Goal: Information Seeking & Learning: Learn about a topic

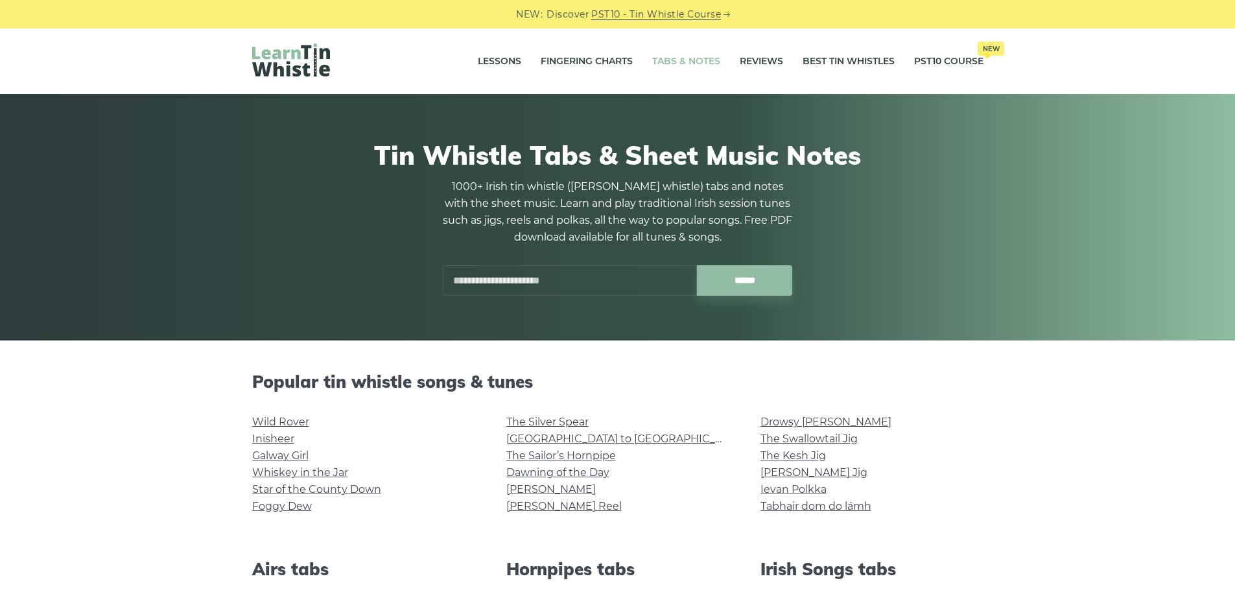
click at [512, 285] on input "text" at bounding box center [570, 280] width 254 height 30
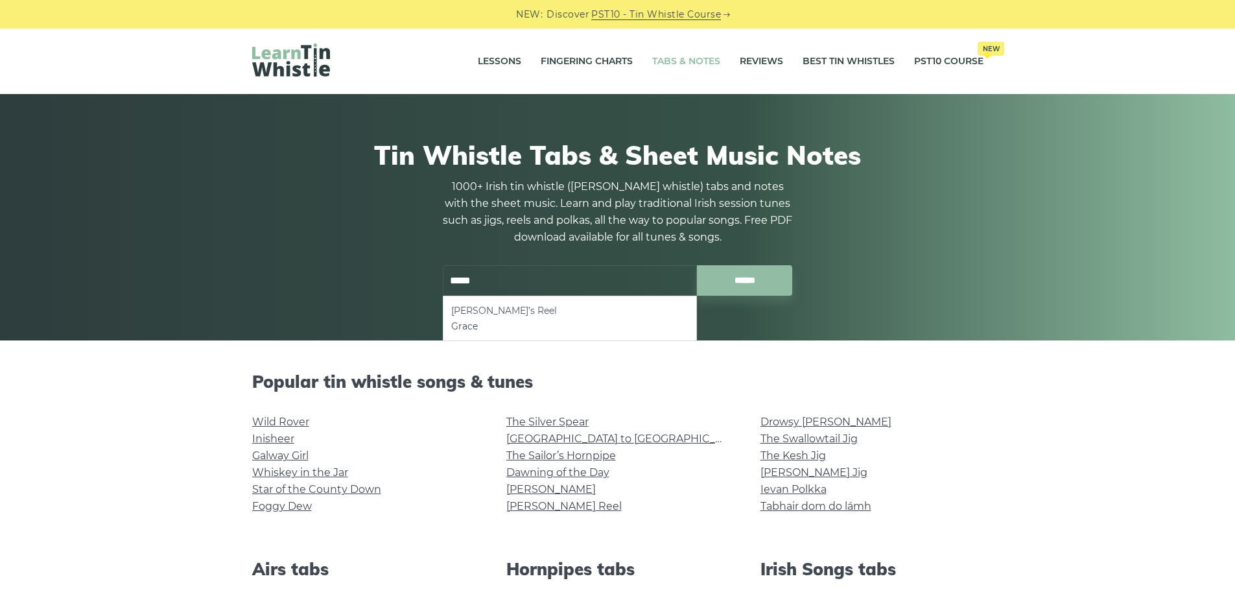
click at [528, 314] on li "[PERSON_NAME]’s Reel" at bounding box center [569, 311] width 237 height 16
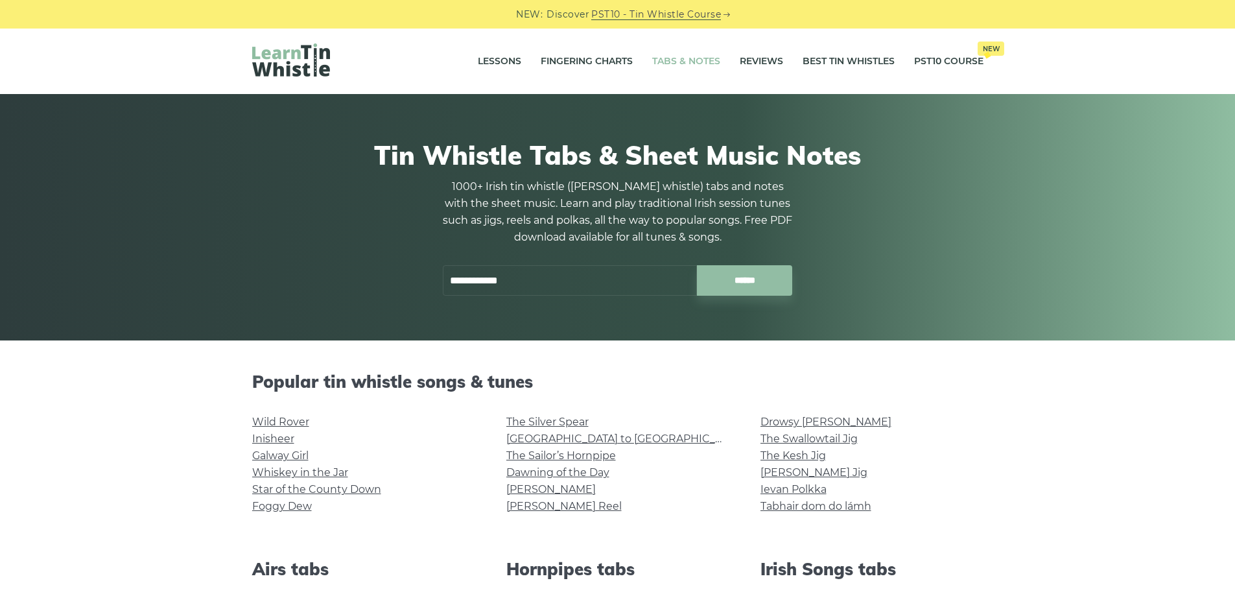
type input "**********"
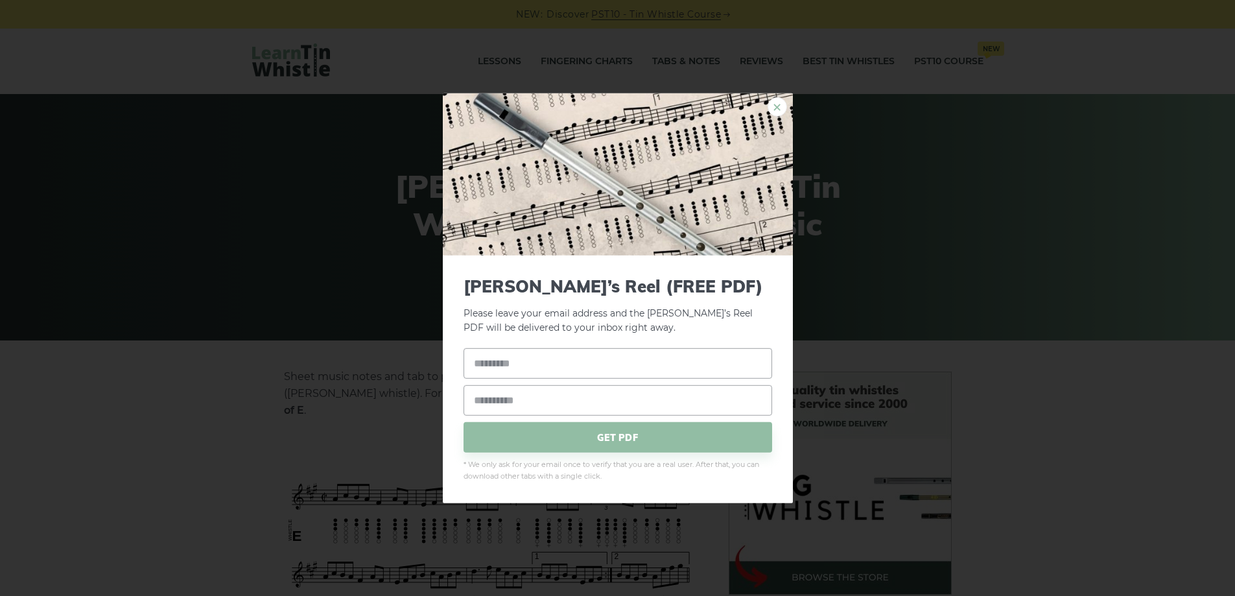
click at [779, 108] on link "×" at bounding box center [777, 106] width 19 height 19
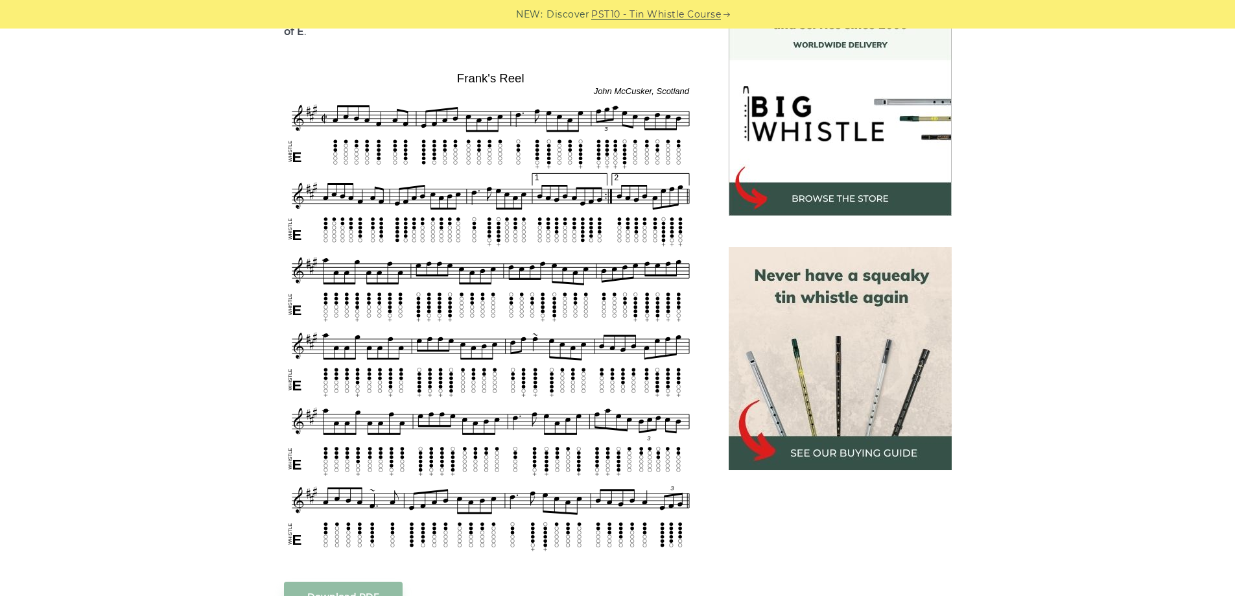
scroll to position [376, 0]
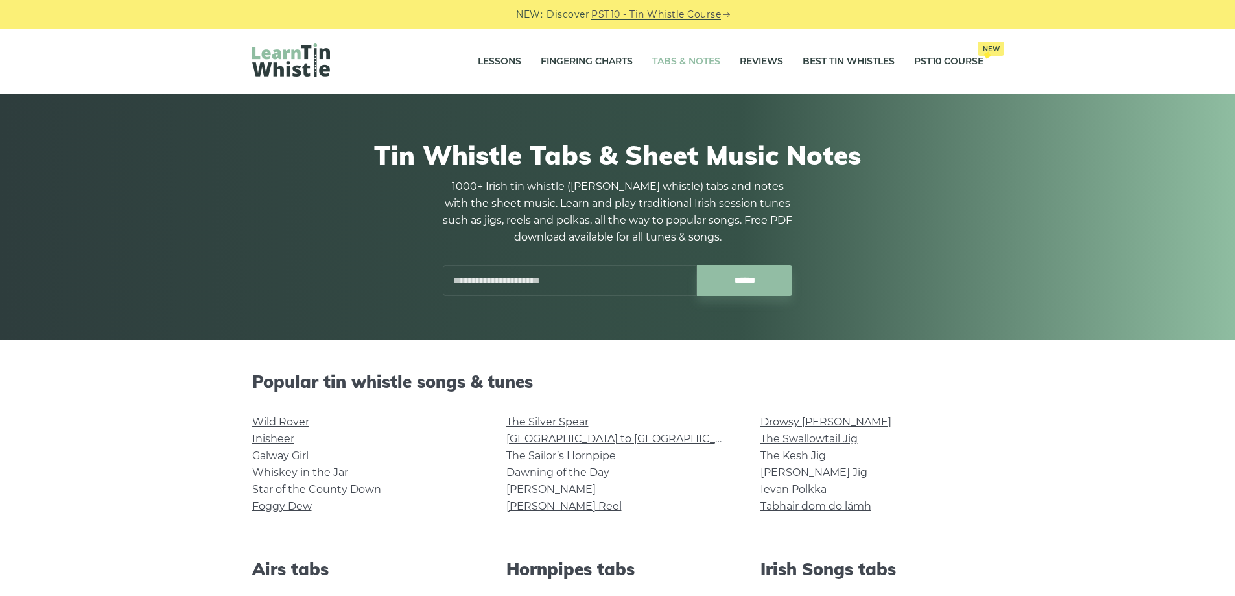
click at [514, 277] on input "text" at bounding box center [570, 280] width 254 height 30
type input "*"
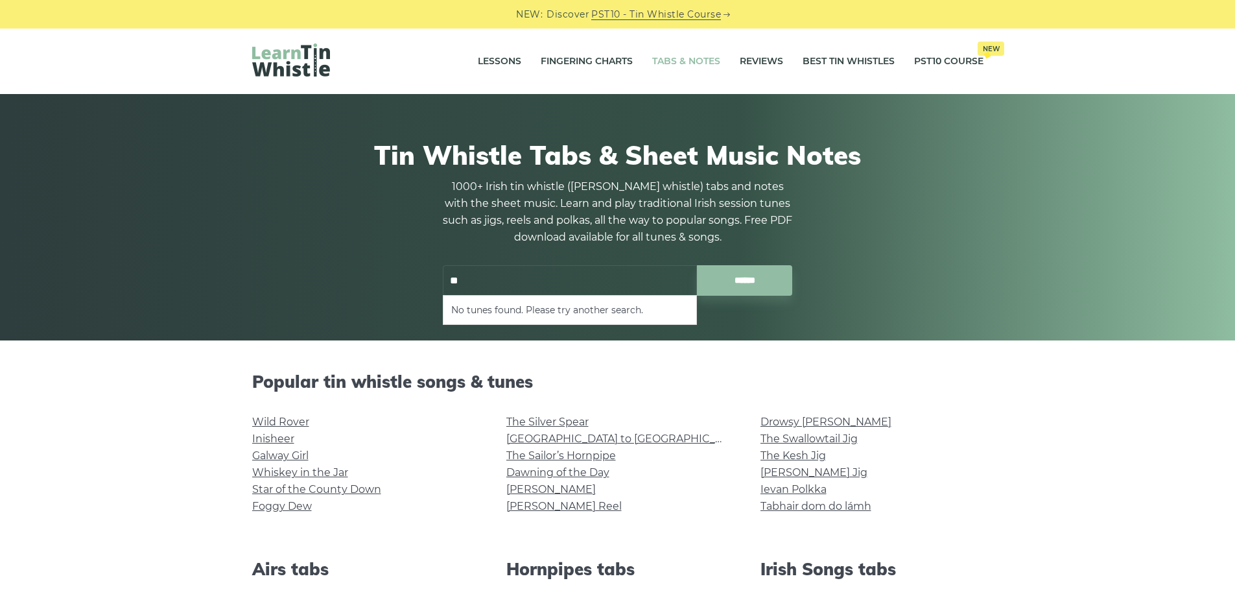
type input "*"
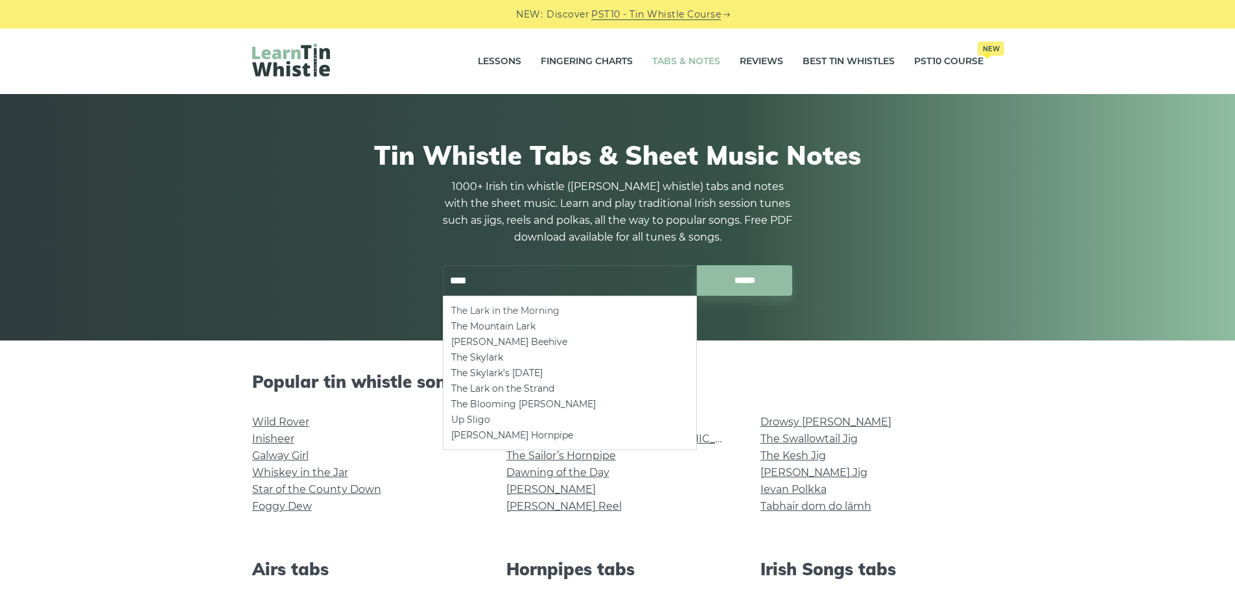
click at [512, 307] on li "The Lark in the Morning" at bounding box center [569, 311] width 237 height 16
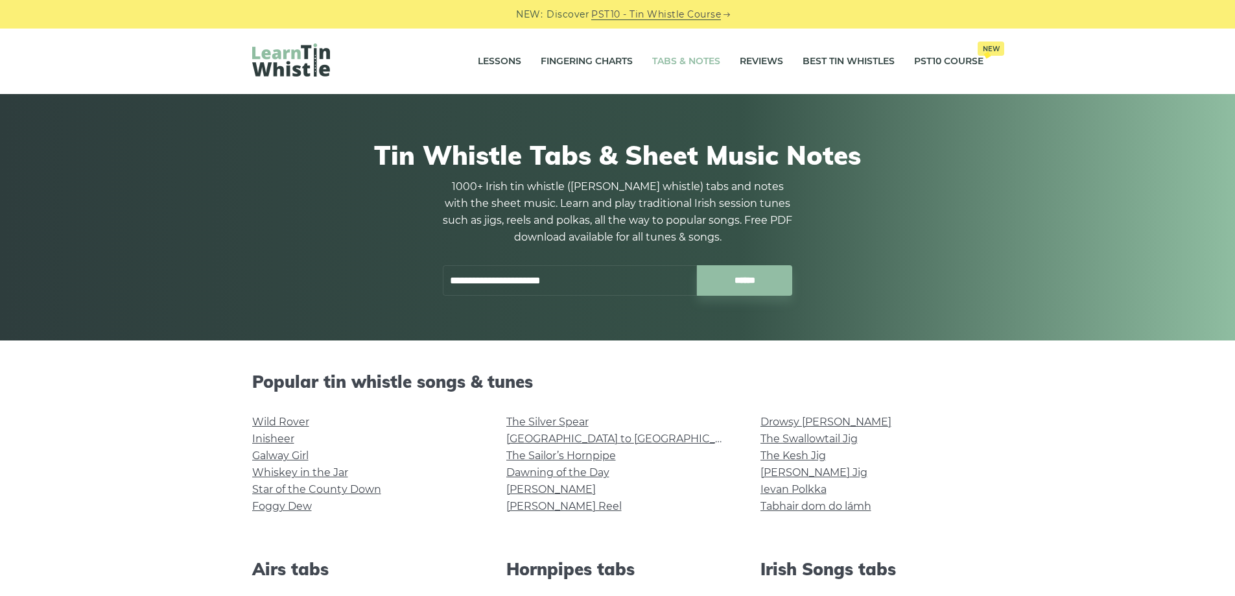
type input "**********"
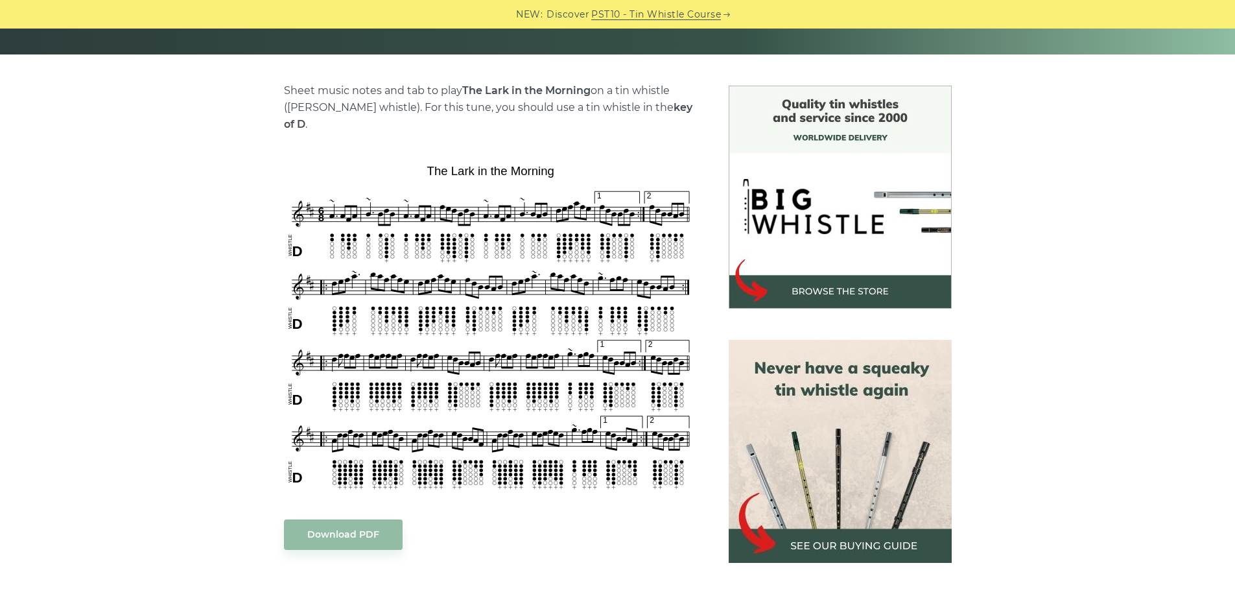
scroll to position [318, 0]
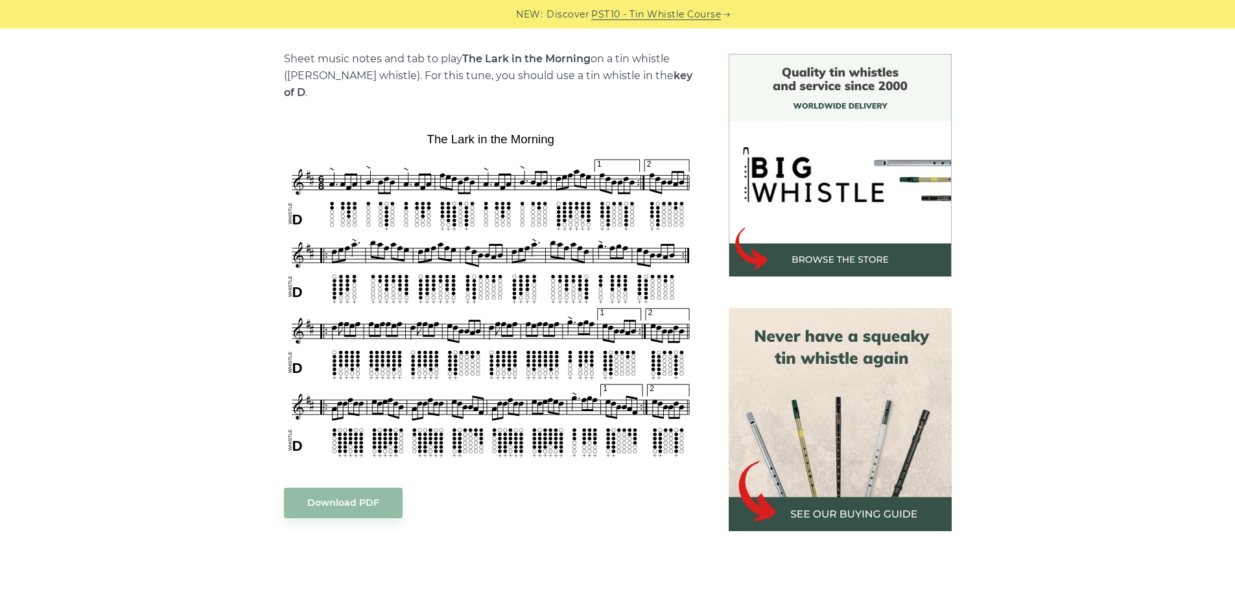
click at [672, 8] on link "PST10 - Tin Whistle Course" at bounding box center [656, 14] width 130 height 15
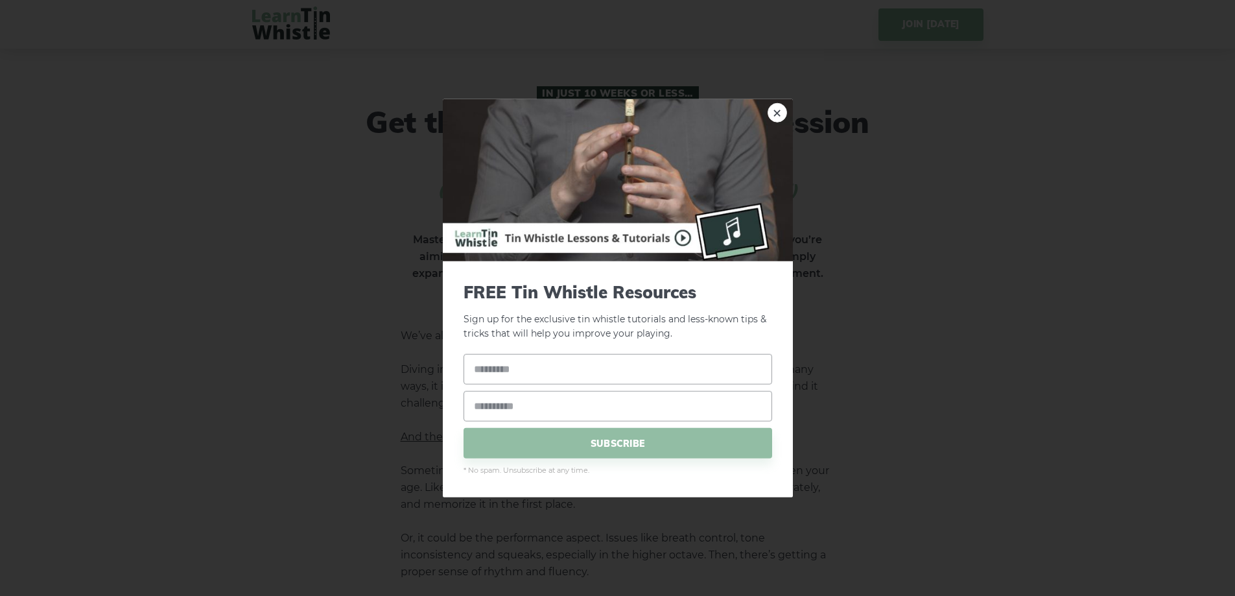
click at [789, 116] on img at bounding box center [618, 180] width 350 height 162
click at [781, 116] on link "×" at bounding box center [777, 111] width 19 height 19
